Goal: Connect with others: Participate in discussion

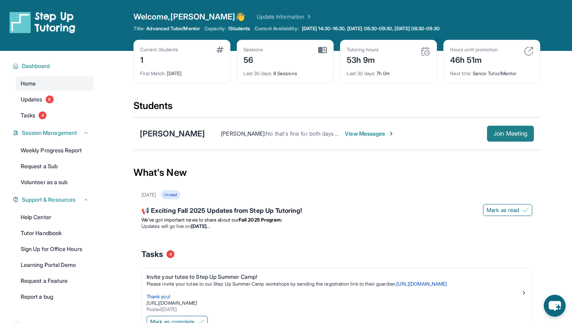
click at [518, 132] on span "Join Meeting" at bounding box center [511, 133] width 34 height 5
click at [503, 132] on span "Join Meeting" at bounding box center [511, 133] width 34 height 5
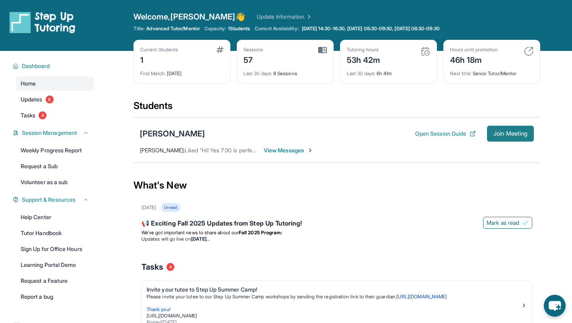
click at [501, 133] on span "Join Meeting" at bounding box center [511, 133] width 34 height 5
